Goal: Task Accomplishment & Management: Use online tool/utility

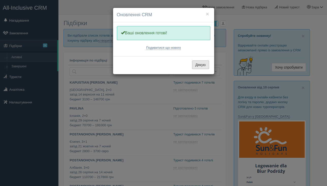
click at [195, 67] on button "Дякую" at bounding box center [200, 64] width 17 height 9
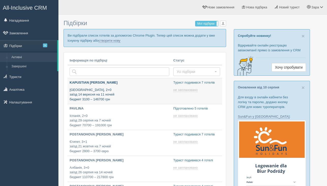
type input "[DATE] 23:15"
click at [87, 83] on p "KAPUSTIAN [PERSON_NAME]" at bounding box center [119, 82] width 99 height 5
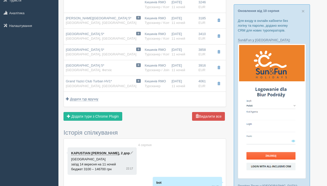
scroll to position [84, 0]
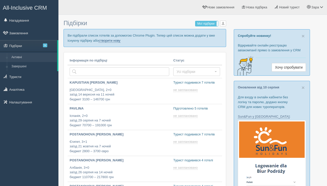
click at [115, 40] on link "створити нову" at bounding box center [109, 41] width 22 height 4
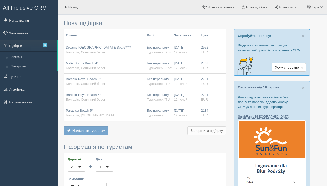
click at [99, 128] on span "Надіслати туристам" at bounding box center [88, 130] width 33 height 4
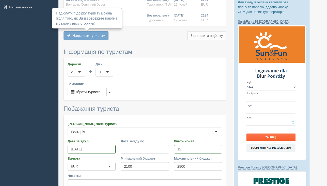
scroll to position [108, 0]
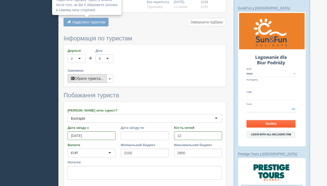
click at [99, 80] on button "Обрати туриста..." at bounding box center [87, 78] width 39 height 9
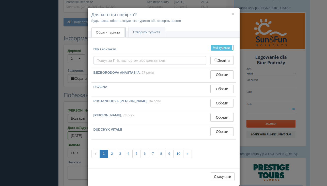
click at [113, 60] on input "text" at bounding box center [149, 60] width 113 height 9
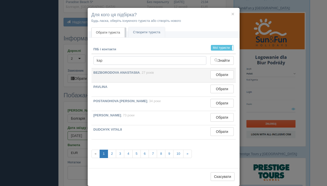
type input "kapustian"
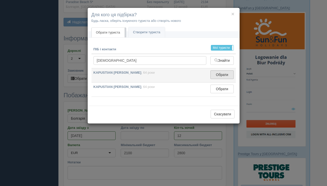
click at [221, 76] on button "Обрати" at bounding box center [221, 74] width 23 height 9
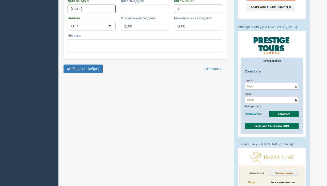
scroll to position [238, 0]
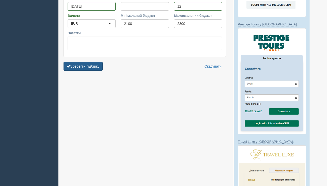
click at [87, 69] on button "Зберегти підбірку" at bounding box center [82, 66] width 39 height 9
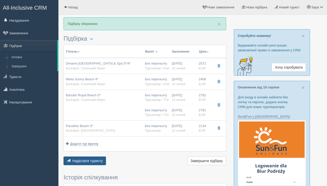
click at [86, 161] on span "Надіслати туристу" at bounding box center [87, 161] width 30 height 4
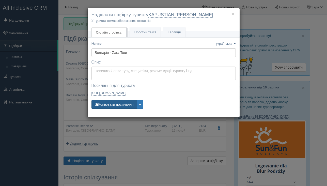
click at [115, 103] on button "Копіювати посилання" at bounding box center [113, 104] width 45 height 9
